Goal: Task Accomplishment & Management: Use online tool/utility

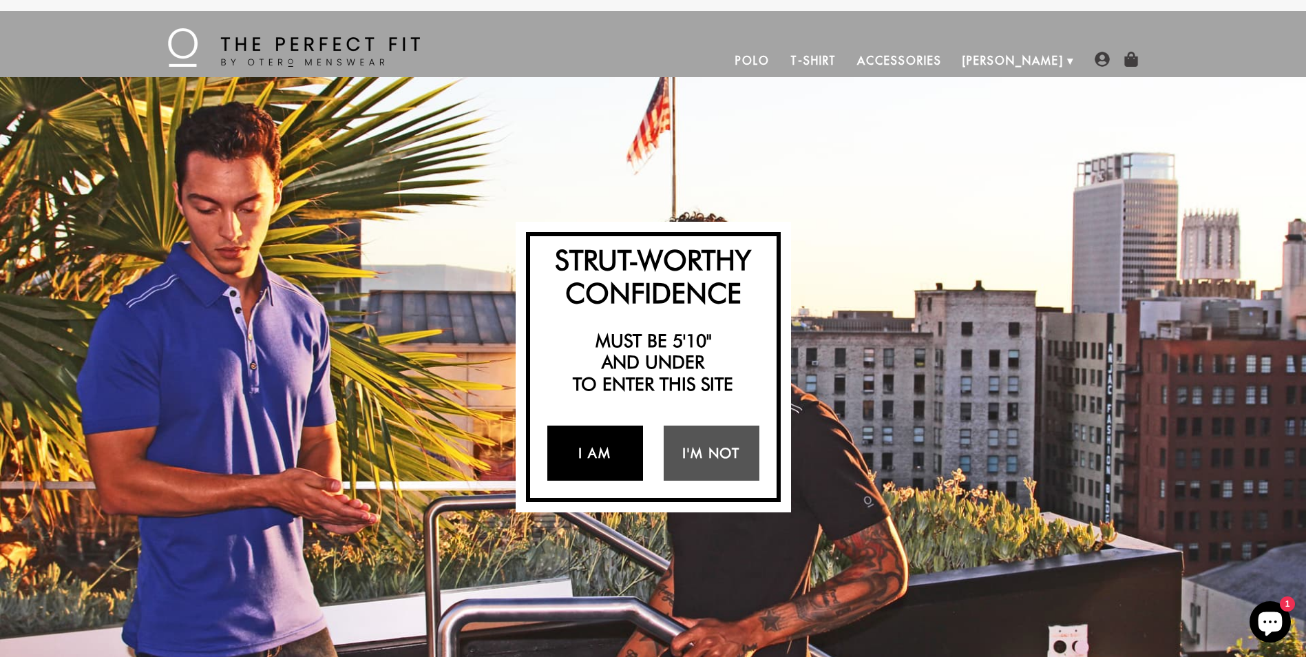
click at [616, 448] on link "I Am" at bounding box center [595, 452] width 96 height 55
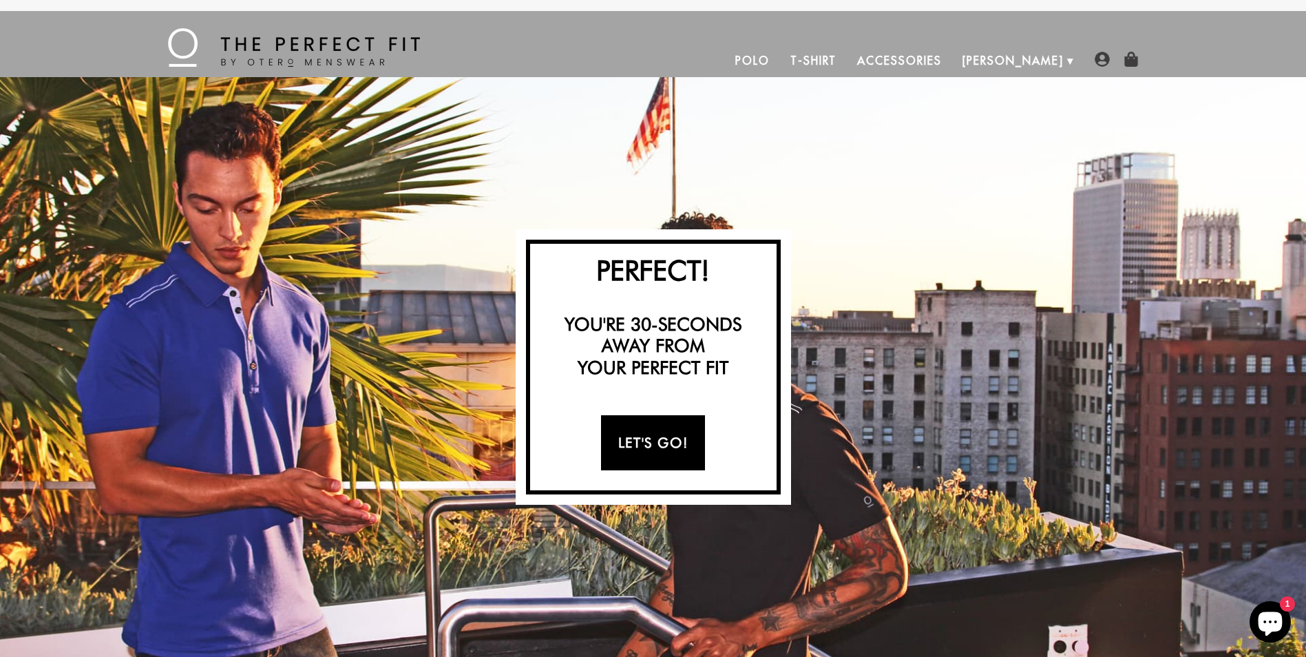
click at [634, 441] on link "Let's Go!" at bounding box center [653, 442] width 104 height 55
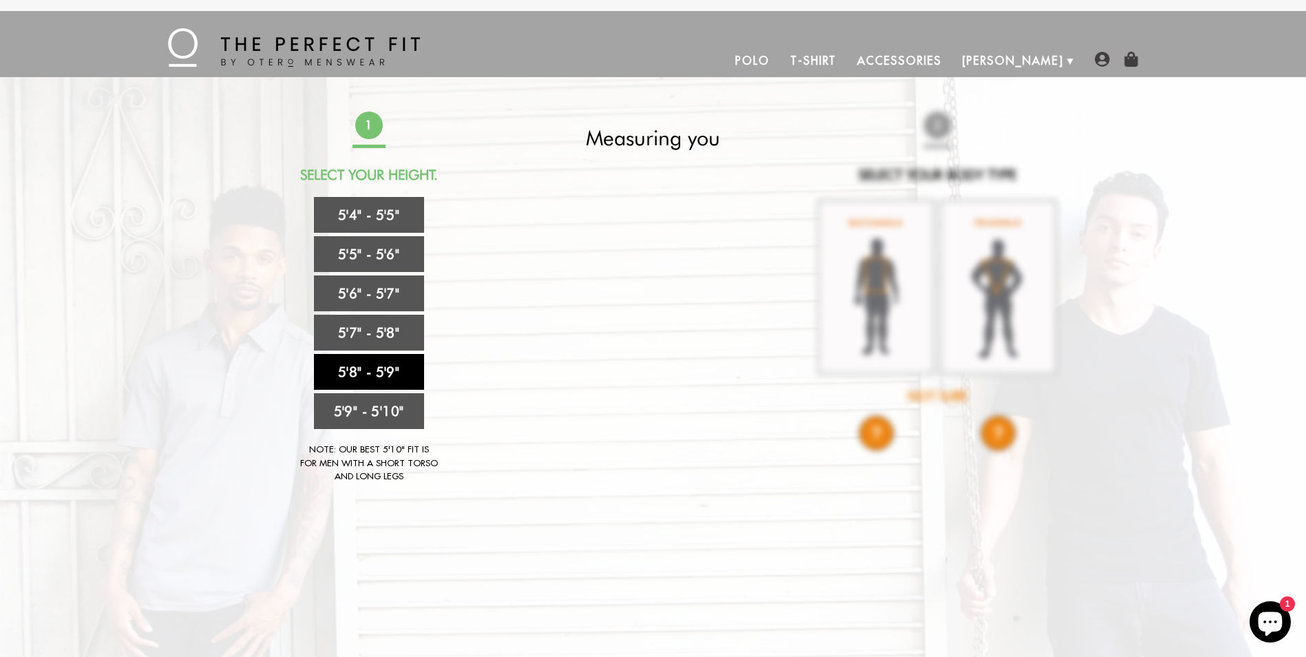
click at [372, 364] on link "5'8" - 5'9"" at bounding box center [369, 372] width 110 height 36
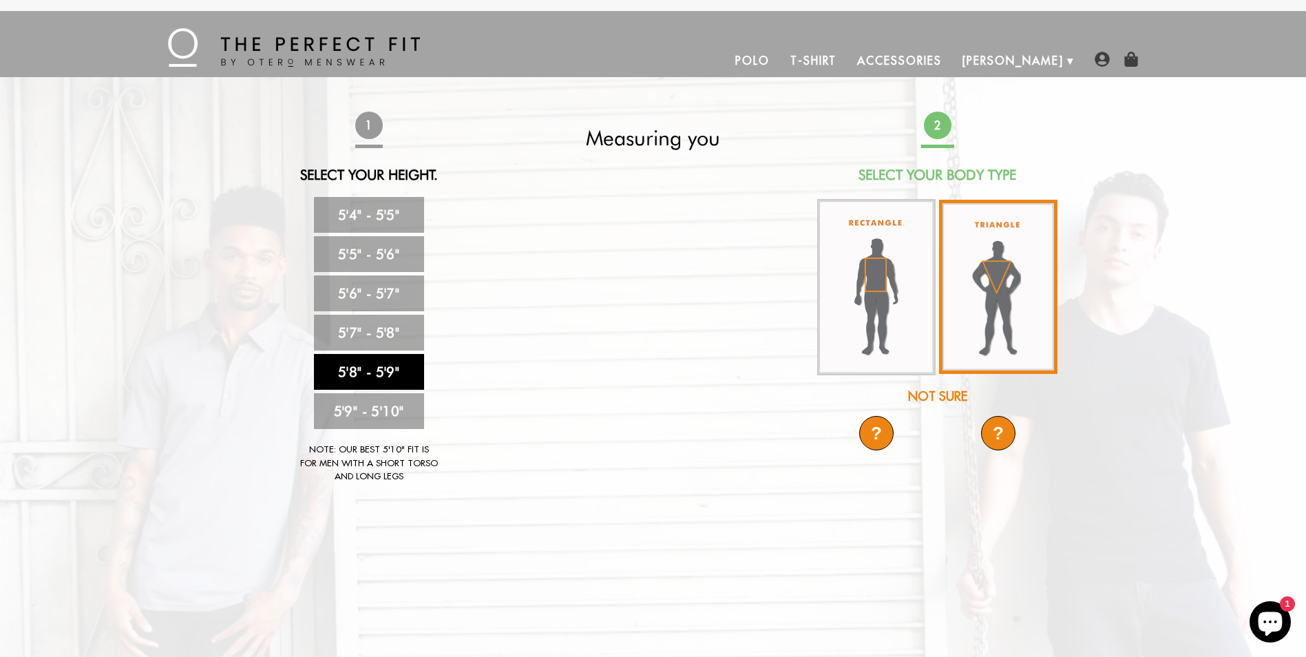
click at [1024, 303] on img at bounding box center [998, 287] width 118 height 174
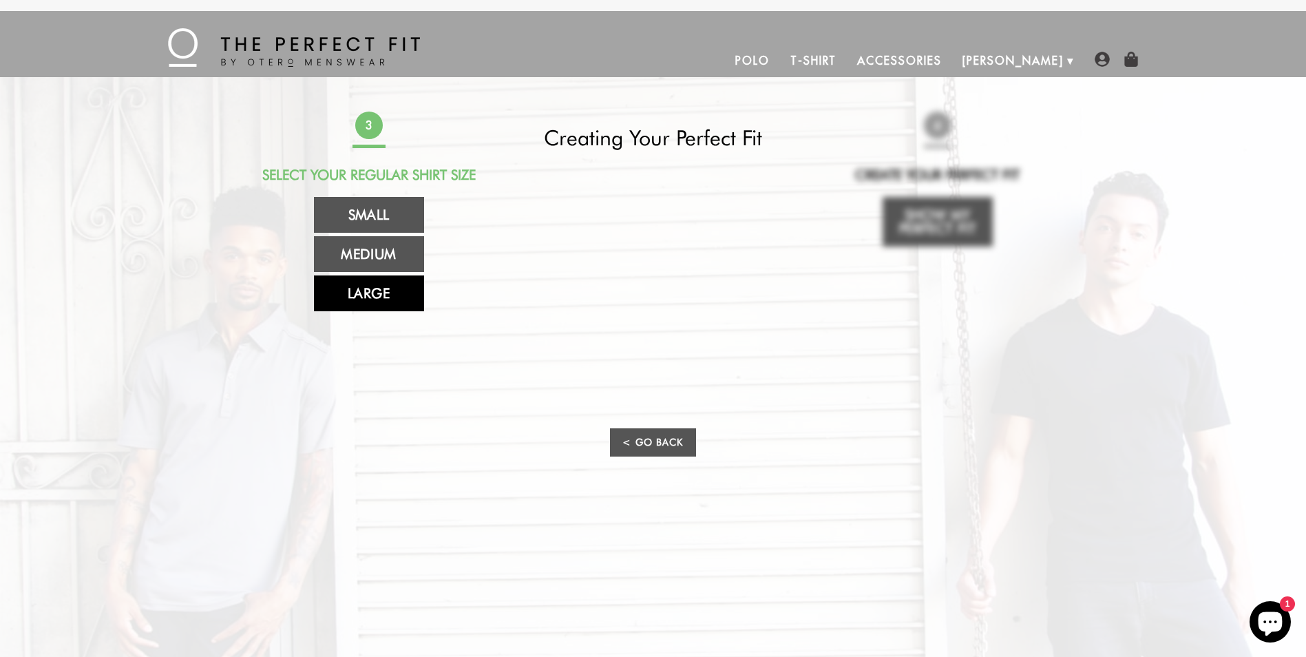
click at [372, 298] on link "Large" at bounding box center [369, 293] width 110 height 36
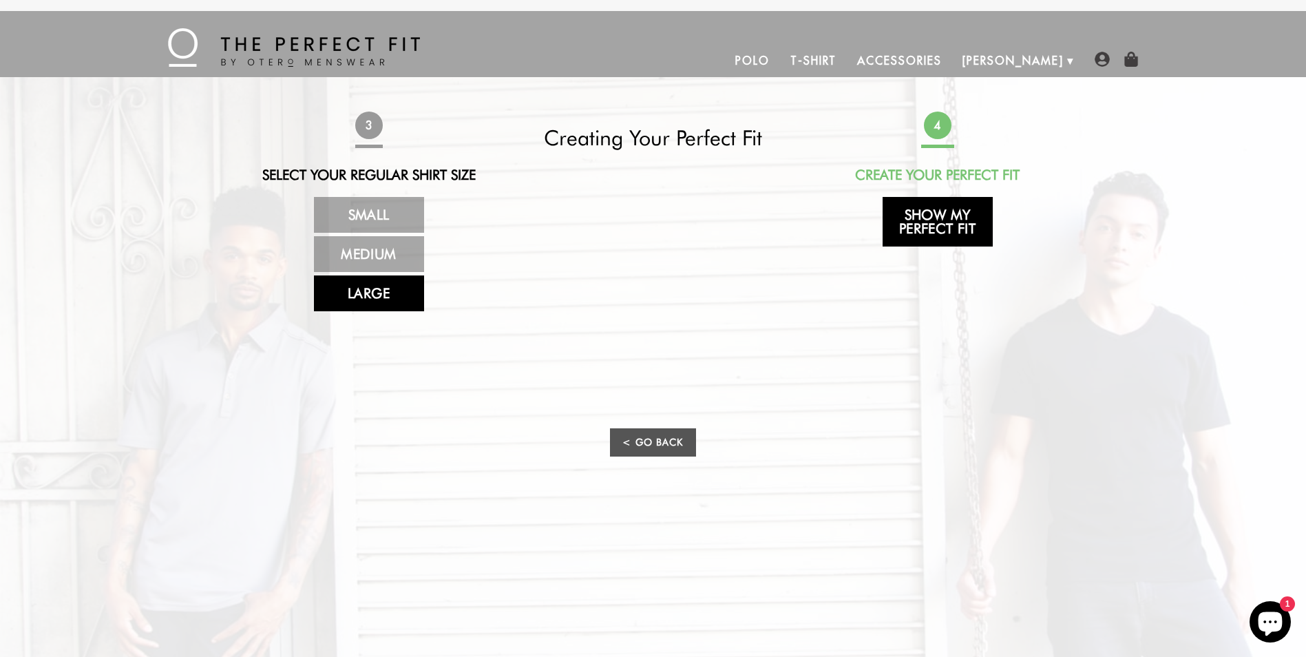
click at [974, 211] on link "Show My Perfect Fit" at bounding box center [938, 222] width 110 height 50
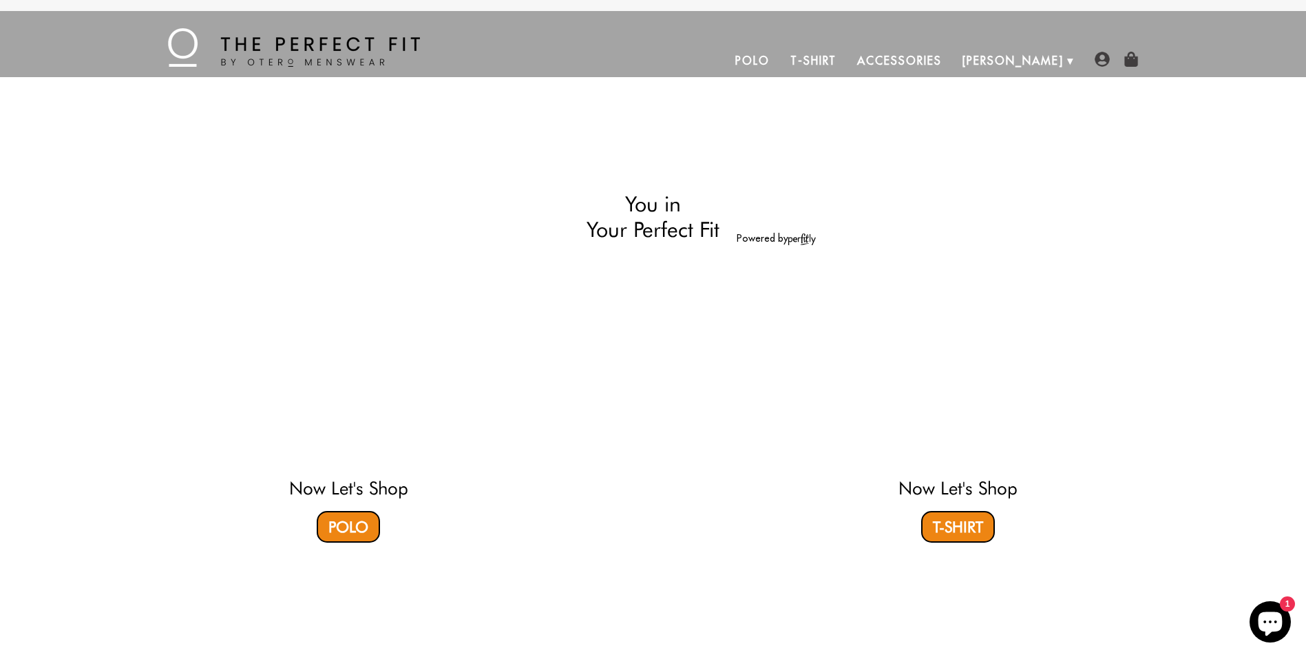
select select "58-59"
select select "triangle"
select select "L"
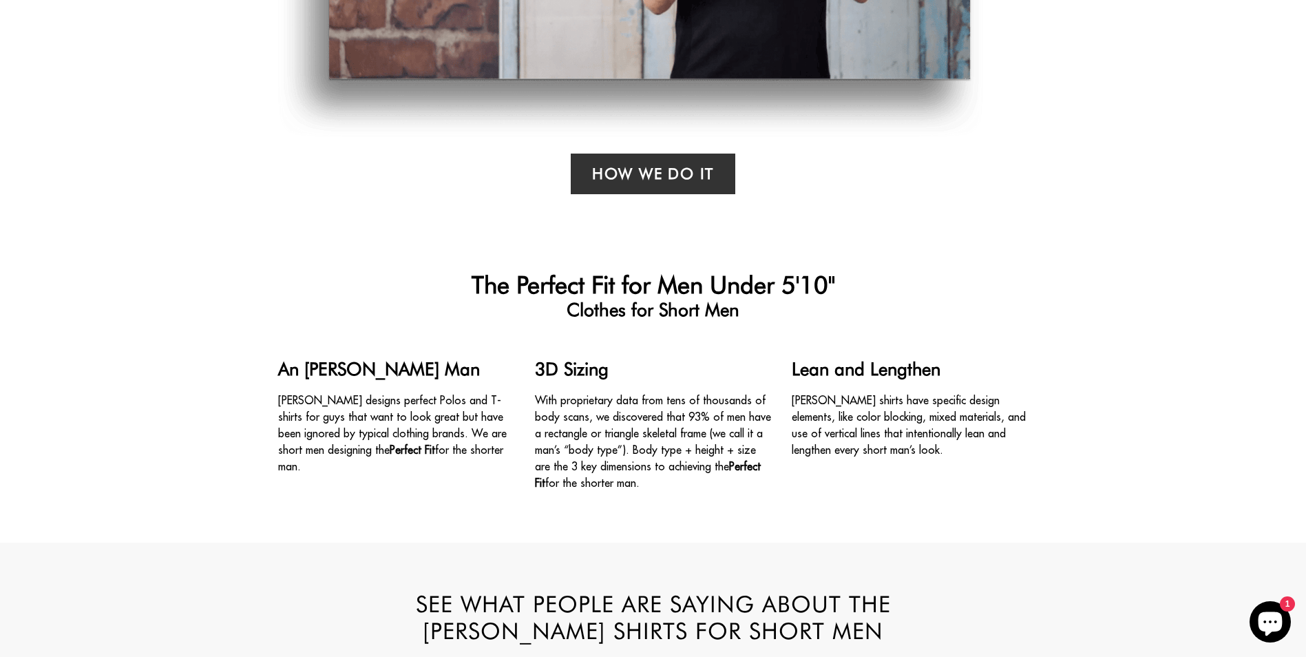
scroll to position [1239, 0]
